Goal: Task Accomplishment & Management: Complete application form

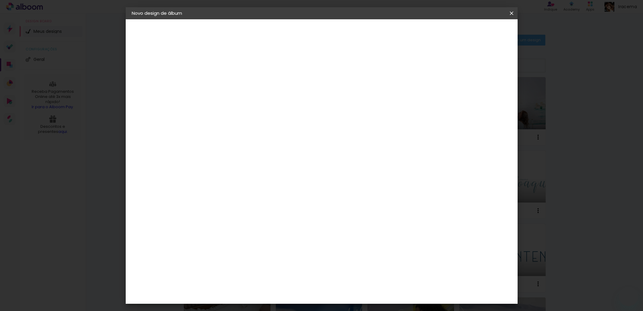
click at [230, 79] on input "Douly" at bounding box center [230, 80] width 0 height 9
type input "Douly"
type paper-input "Douly"
click at [230, 83] on input "Douly" at bounding box center [230, 80] width 0 height 9
type input "Douly 100 anos"
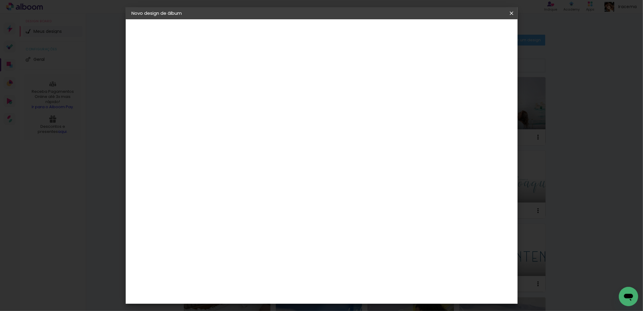
click at [0, 0] on slot "Avançar" at bounding box center [0, 0] width 0 height 0
click at [239, 115] on input at bounding box center [245, 115] width 61 height 8
type input "conc"
type paper-input "conc"
click at [258, 140] on paper-item "Conceitual Álbuns" at bounding box center [239, 138] width 53 height 16
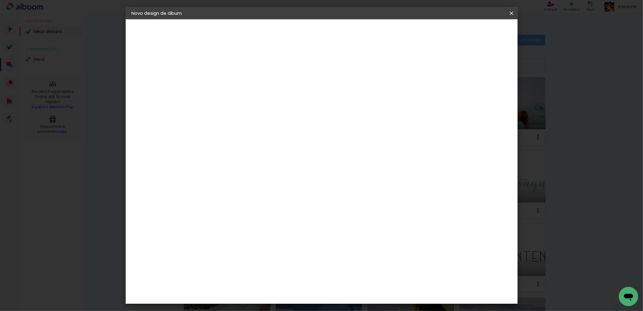
click at [252, 137] on div "Conceitual Álbuns" at bounding box center [239, 138] width 26 height 10
click at [233, 135] on div "Conceitual Álbuns" at bounding box center [239, 138] width 26 height 10
click at [252, 134] on div "Conceitual Álbuns" at bounding box center [239, 138] width 26 height 10
click at [0, 0] on slot "Avançar" at bounding box center [0, 0] width 0 height 0
click at [0, 0] on slot "Voltar" at bounding box center [0, 0] width 0 height 0
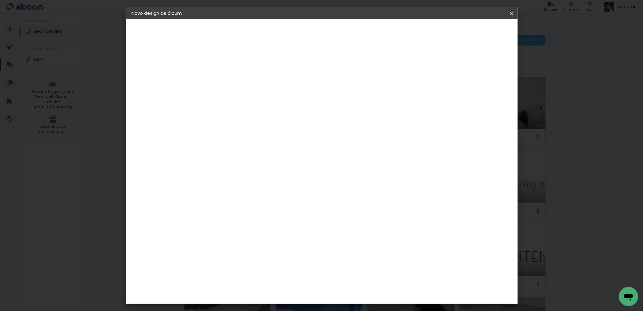
click at [0, 0] on slot "Voltar" at bounding box center [0, 0] width 0 height 0
drag, startPoint x: 379, startPoint y: 79, endPoint x: 300, endPoint y: 79, distance: 79.3
click at [0, 0] on div at bounding box center [0, 0] width 0 height 0
type input "Deodata 80 anos"
type paper-input "Deodata 80 anos"
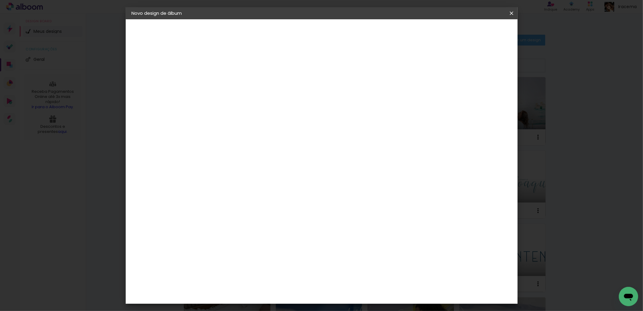
click at [0, 0] on slot "Avançar" at bounding box center [0, 0] width 0 height 0
click at [252, 134] on div "Conceitual Álbuns" at bounding box center [239, 138] width 26 height 10
click at [0, 0] on slot "Avançar" at bounding box center [0, 0] width 0 height 0
click at [271, 294] on span "30 × 30" at bounding box center [257, 300] width 28 height 12
click at [0, 0] on slot "Avançar" at bounding box center [0, 0] width 0 height 0
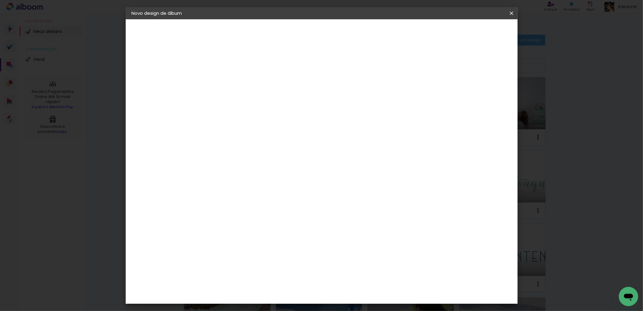
type input "3"
type paper-input "3"
click at [232, 63] on input "3" at bounding box center [225, 65] width 21 height 8
click at [440, 65] on div at bounding box center [436, 64] width 5 height 5
type paper-checkbox "on"
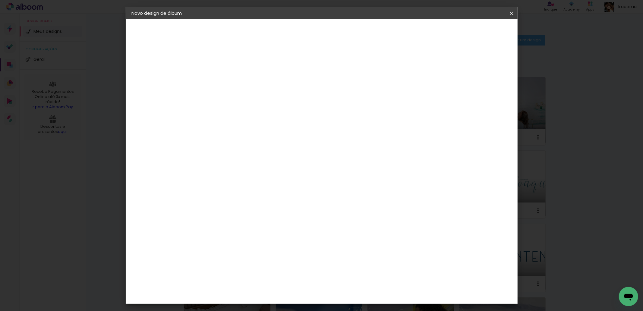
click at [474, 32] on span "Iniciar design" at bounding box center [459, 32] width 27 height 4
